Goal: Task Accomplishment & Management: Manage account settings

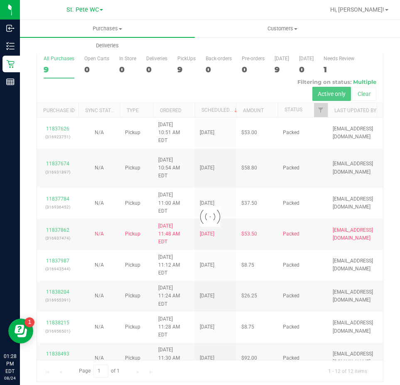
scroll to position [17, 0]
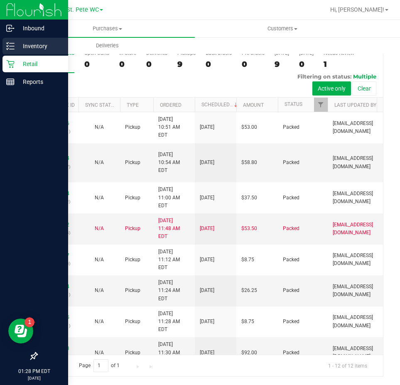
click at [11, 44] on icon at bounding box center [10, 46] width 8 height 8
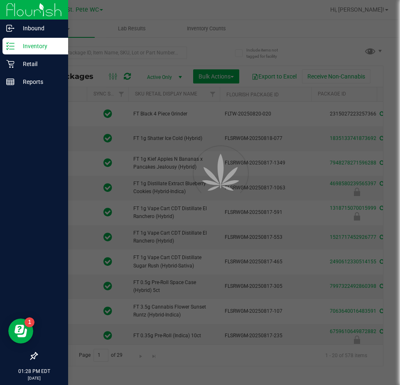
click at [73, 54] on div at bounding box center [200, 192] width 400 height 385
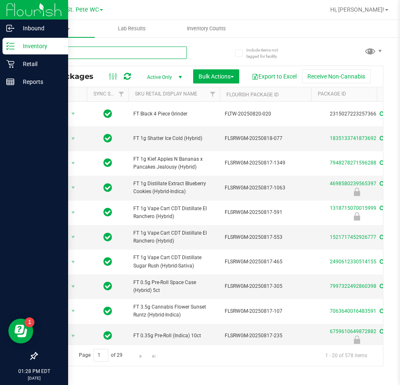
click at [73, 54] on input "text" at bounding box center [112, 53] width 150 height 12
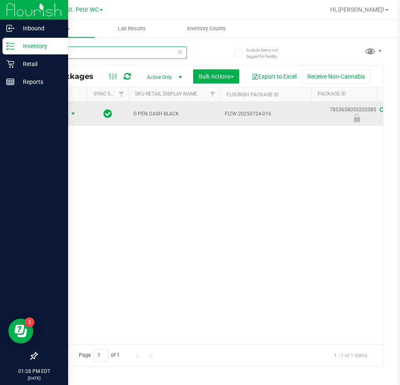
type input "gpen"
click at [62, 115] on span "Action" at bounding box center [56, 114] width 22 height 12
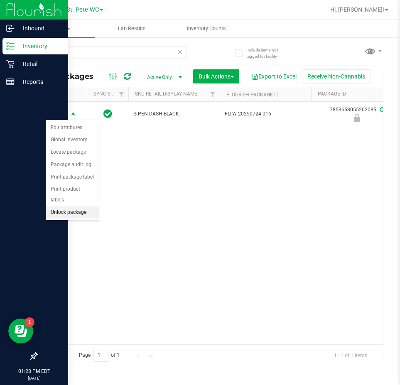
click at [53, 207] on li "Unlock package" at bounding box center [72, 213] width 53 height 12
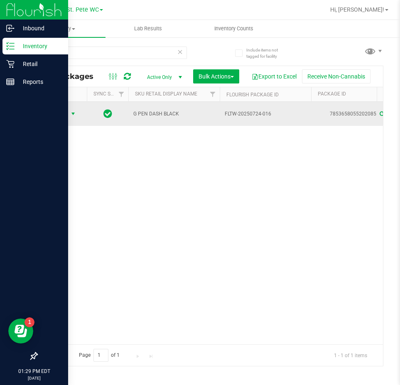
click at [56, 110] on span "Action" at bounding box center [56, 114] width 22 height 12
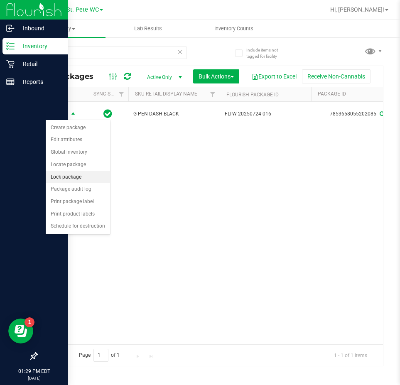
click at [75, 177] on li "Lock package" at bounding box center [78, 177] width 64 height 12
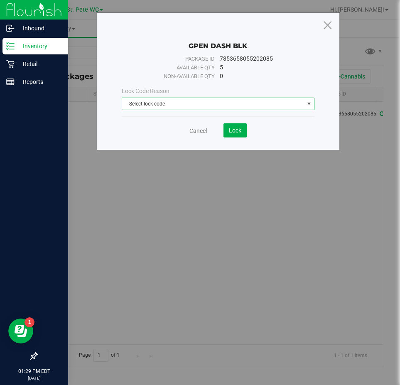
click at [195, 109] on span "Select lock code" at bounding box center [213, 104] width 182 height 12
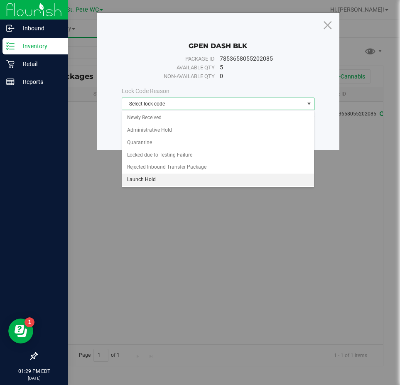
click at [138, 180] on li "Launch Hold" at bounding box center [218, 180] width 192 height 12
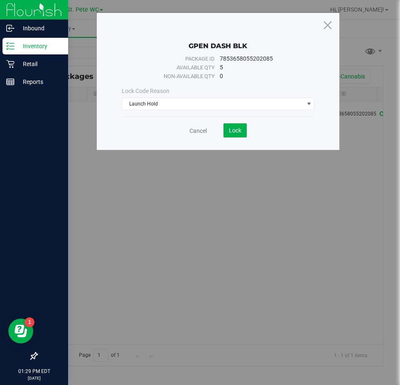
click at [147, 208] on div "GPEN DASH BLK Package ID 7853658055202085 Available qty 5 Non-available qty 0 L…" at bounding box center [203, 192] width 407 height 385
click at [225, 131] on button "Lock" at bounding box center [235, 130] width 23 height 14
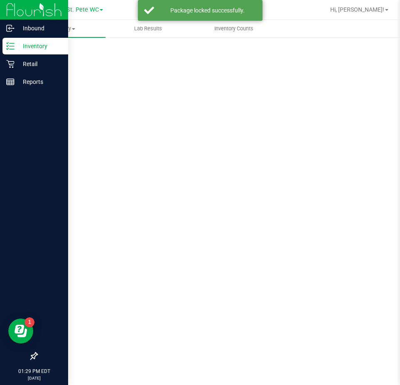
click at [227, 179] on div "Scan Packages 0" at bounding box center [210, 166] width 347 height 243
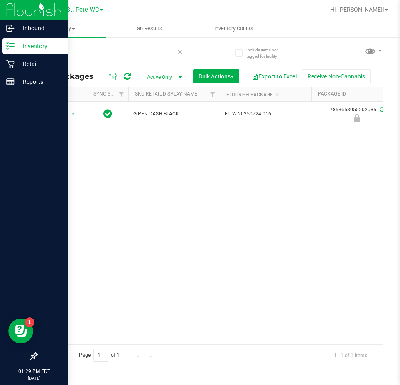
drag, startPoint x: 297, startPoint y: 204, endPoint x: 292, endPoint y: 171, distance: 33.3
click at [296, 191] on div "Action Action Edit attributes Global inventory Locate package Package audit log…" at bounding box center [210, 223] width 346 height 243
